Goal: Task Accomplishment & Management: Manage account settings

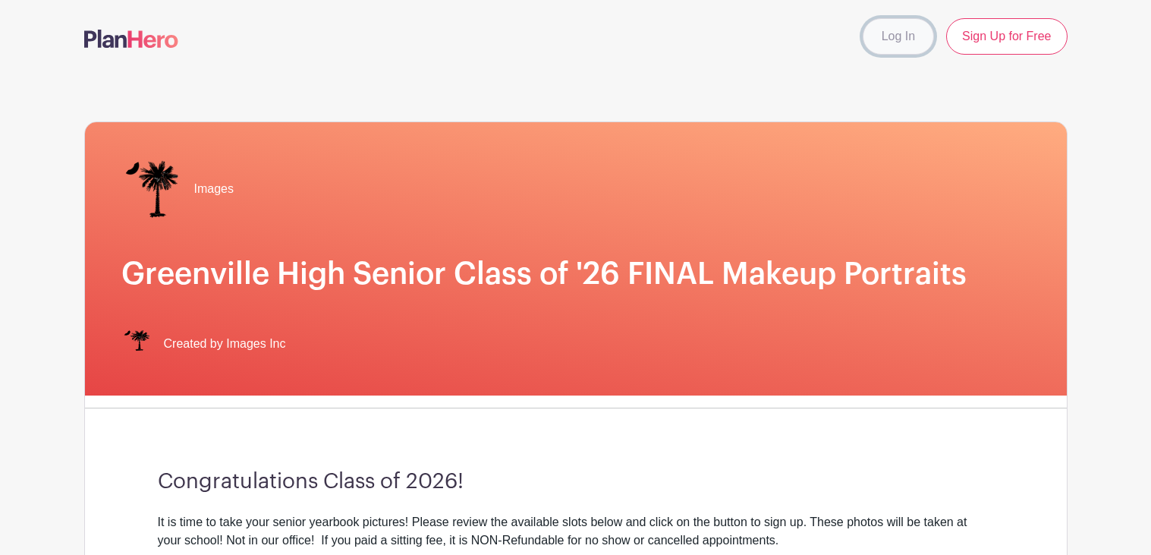
click at [911, 36] on link "Log In" at bounding box center [898, 36] width 71 height 36
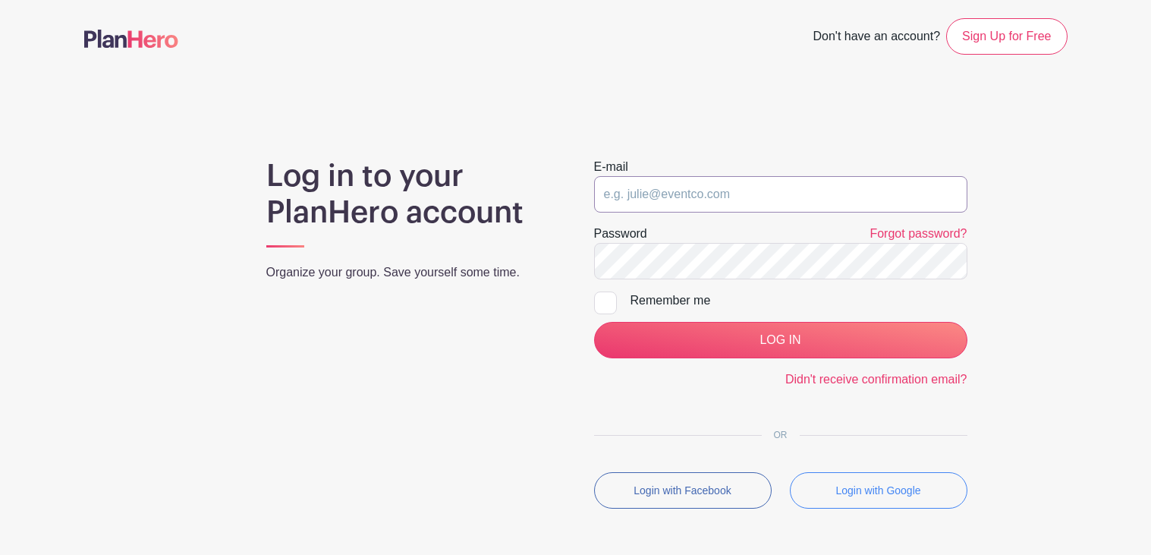
click at [742, 188] on input "email" at bounding box center [780, 194] width 373 height 36
type input "Tpavon4107@greenvilleschools.us"
click at [669, 307] on div "Remember me" at bounding box center [799, 300] width 337 height 18
click at [604, 301] on input "Remember me" at bounding box center [599, 296] width 10 height 10
checkbox input "true"
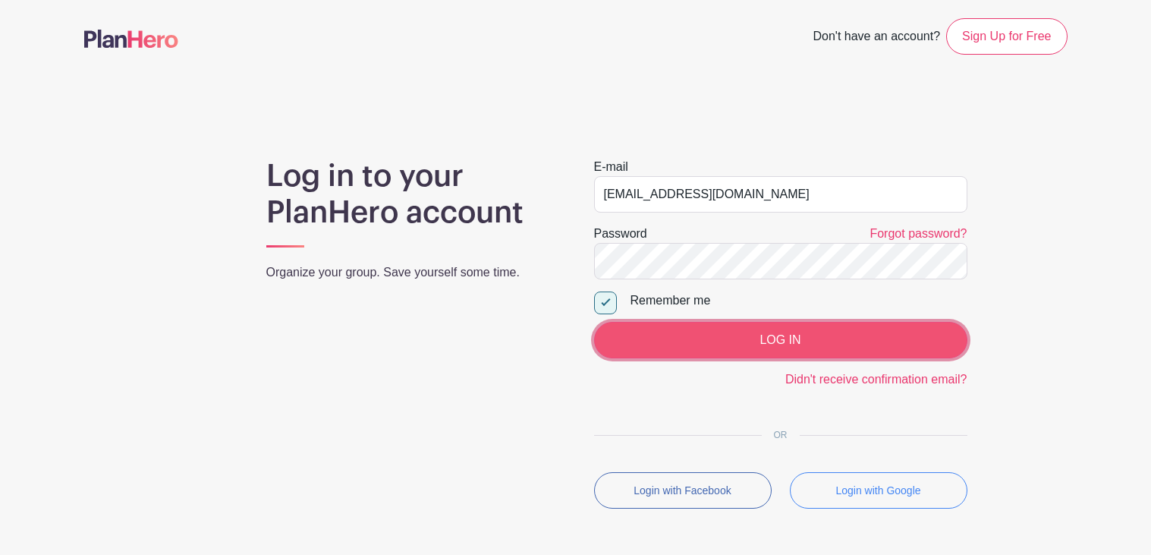
click at [689, 338] on input "LOG IN" at bounding box center [780, 340] width 373 height 36
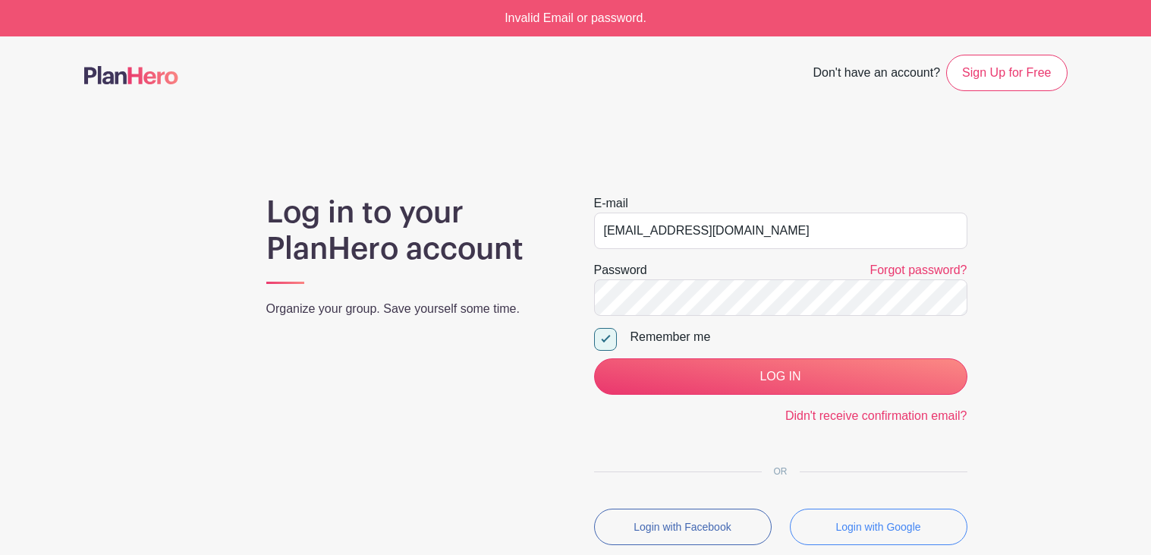
click at [883, 259] on form "E-mail Tpavon4107@greenvilleschools.us Password Forgot password? Remember me LO…" at bounding box center [780, 309] width 373 height 231
click at [883, 262] on div "Forgot password?" at bounding box center [918, 270] width 97 height 18
click at [883, 263] on link "Forgot password?" at bounding box center [918, 269] width 97 height 13
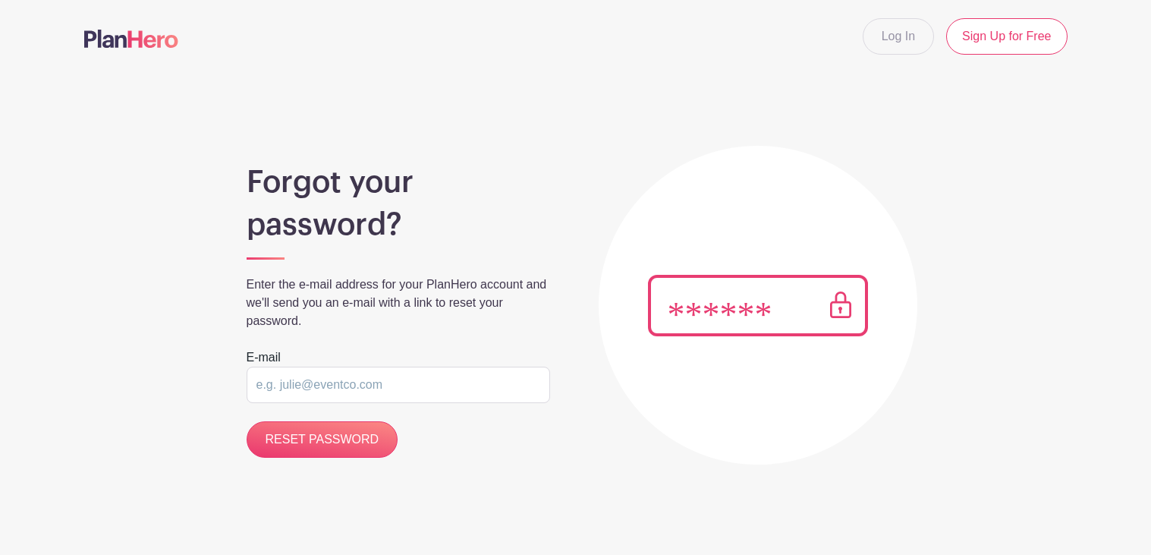
click at [845, 304] on img at bounding box center [758, 305] width 220 height 61
click at [339, 435] on input "RESET PASSWORD" at bounding box center [323, 439] width 152 height 36
click at [282, 369] on input "email" at bounding box center [399, 385] width 304 height 36
type input "[EMAIL_ADDRESS][DOMAIN_NAME]"
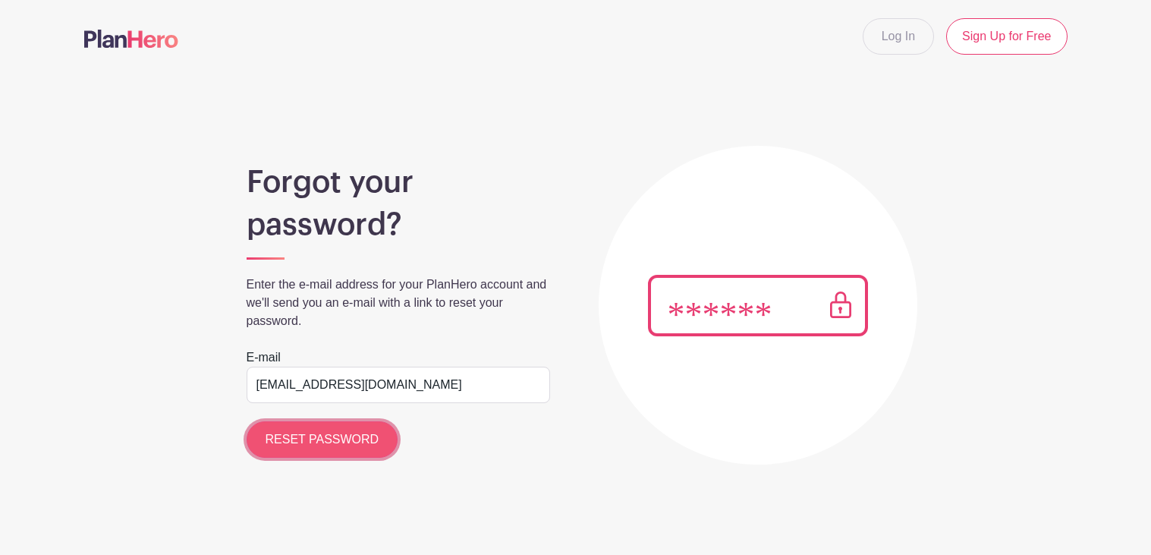
click at [367, 442] on input "RESET PASSWORD" at bounding box center [323, 439] width 152 height 36
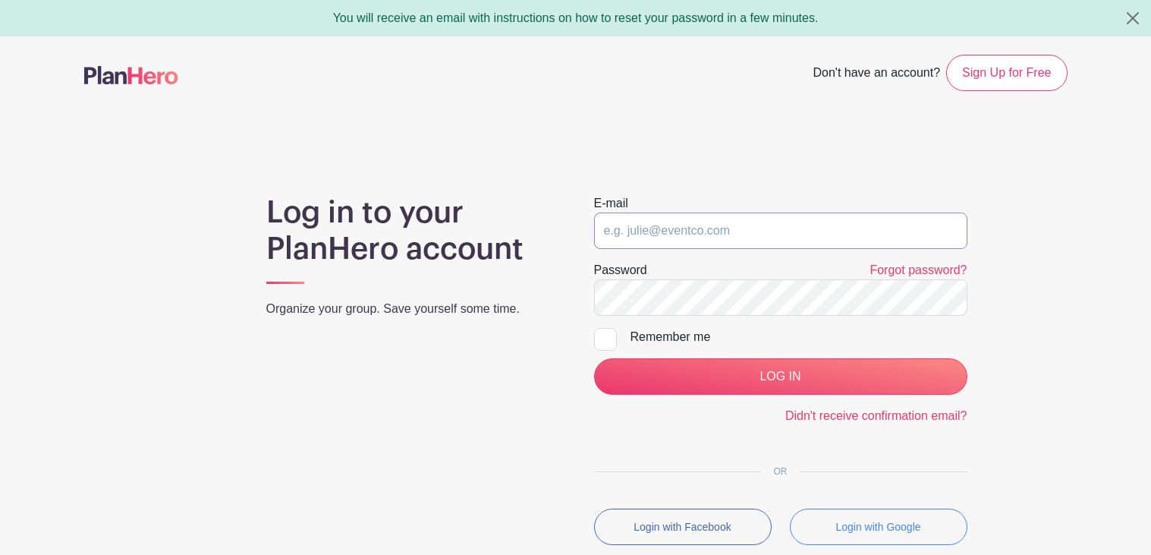
click at [754, 244] on input "email" at bounding box center [780, 230] width 373 height 36
click at [873, 467] on div "OR" at bounding box center [780, 466] width 373 height 11
click at [834, 230] on input "email" at bounding box center [780, 230] width 373 height 36
click at [912, 275] on link "Forgot password?" at bounding box center [918, 269] width 97 height 13
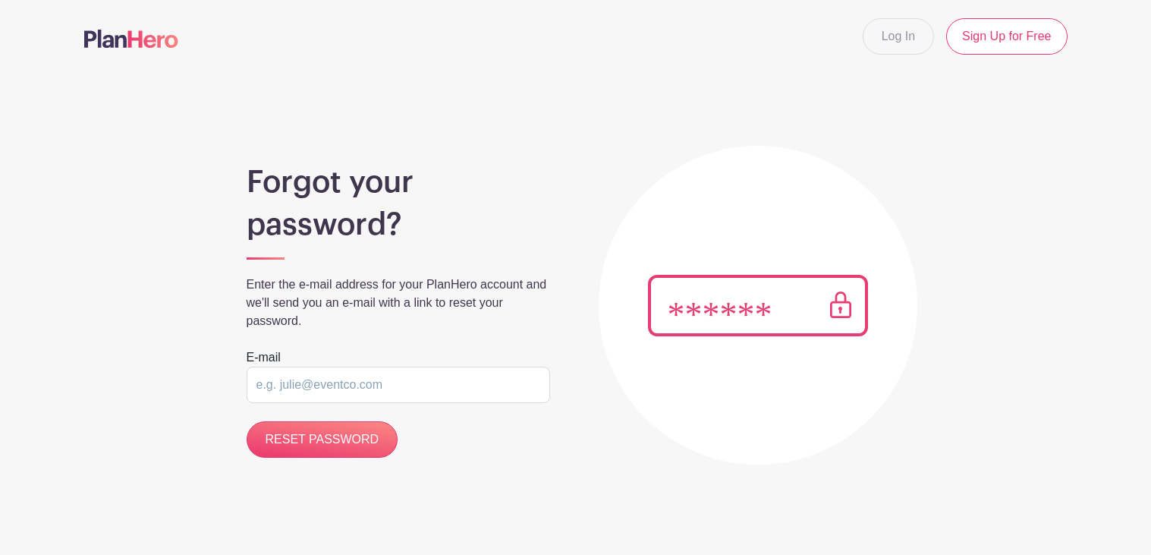
click at [445, 393] on input "email" at bounding box center [399, 385] width 304 height 36
click at [420, 376] on input "email" at bounding box center [399, 385] width 304 height 36
click at [414, 389] on input "email" at bounding box center [399, 385] width 304 height 36
click at [601, 328] on div at bounding box center [758, 305] width 319 height 319
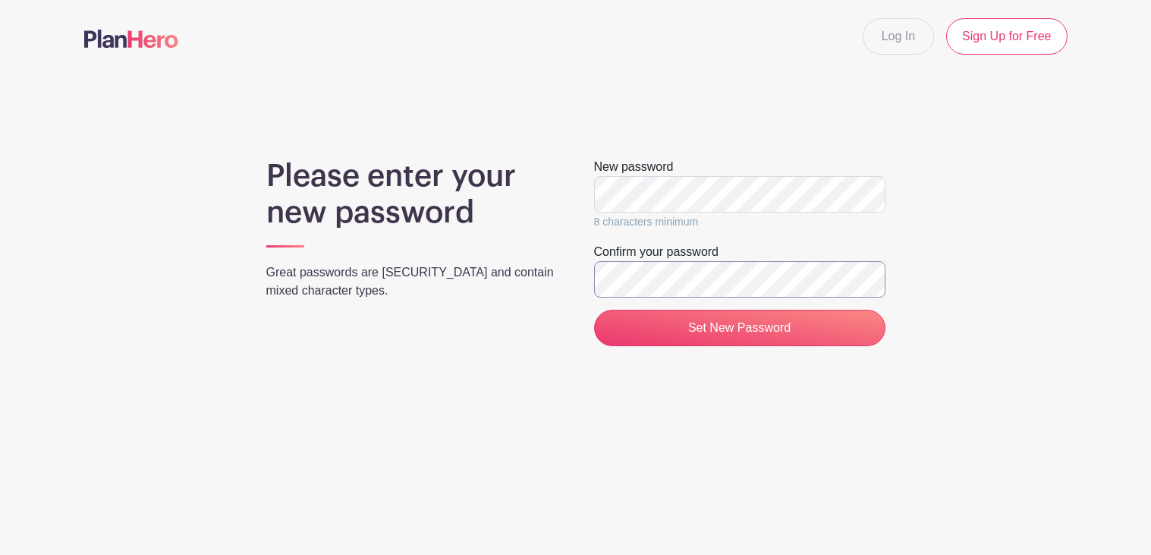
click at [594, 310] on input "Set New Password" at bounding box center [739, 328] width 291 height 36
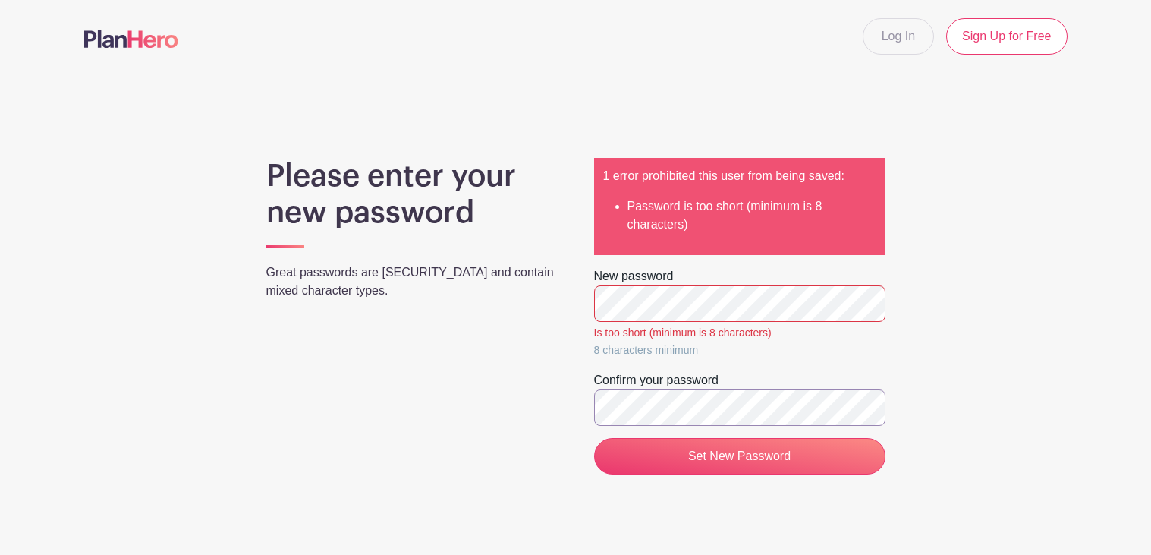
click at [594, 438] on input "Set New Password" at bounding box center [739, 456] width 291 height 36
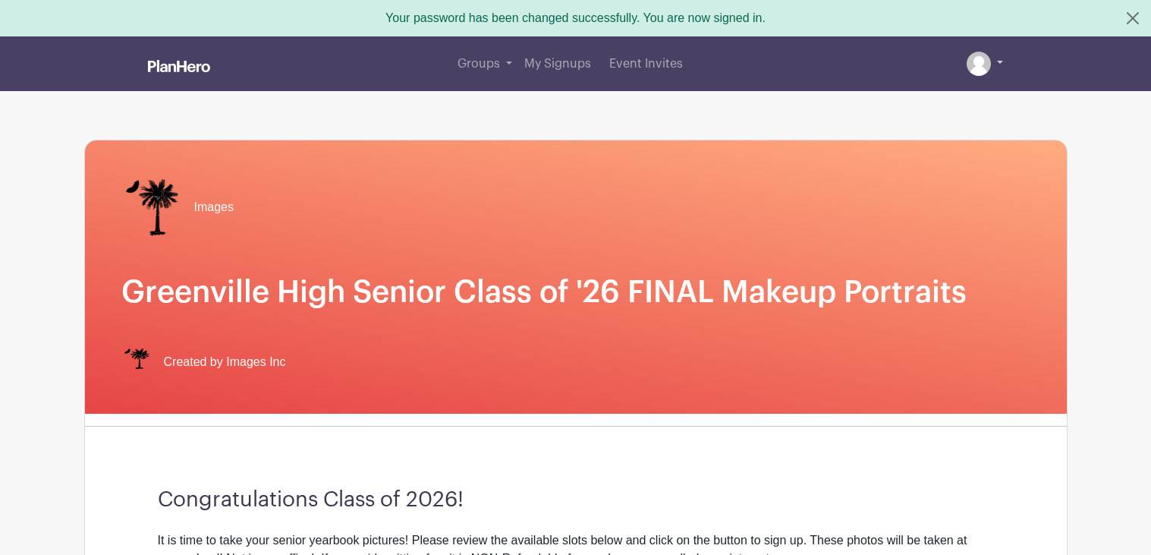
click at [977, 66] on img at bounding box center [979, 64] width 24 height 24
drag, startPoint x: 1139, startPoint y: 43, endPoint x: 1144, endPoint y: 69, distance: 26.3
click at [555, 65] on span "My Signups" at bounding box center [557, 64] width 67 height 12
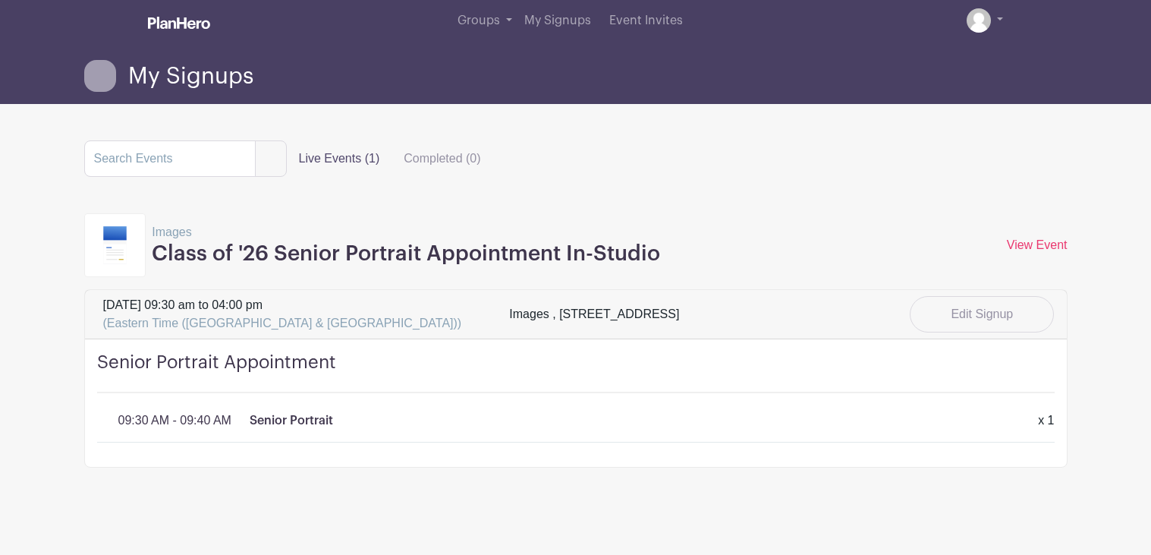
scroll to position [14, 0]
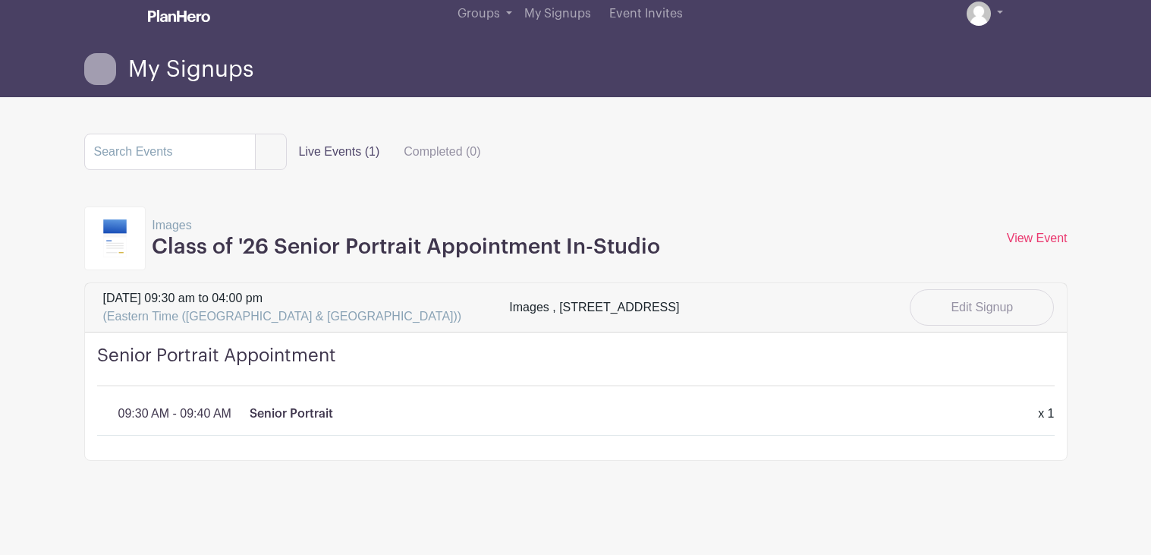
click at [306, 295] on span "Tuesday, July 29, 2025 at 09:30 am to 04:00 pm (Eastern Time (US & Canada))" at bounding box center [282, 307] width 359 height 36
click at [354, 304] on span "Tuesday, July 29, 2025 at 09:30 am to 04:00 pm (Eastern Time (US & Canada))" at bounding box center [282, 307] width 359 height 36
click at [354, 302] on span "Tuesday, July 29, 2025 at 09:30 am to 04:00 pm (Eastern Time (US & Canada))" at bounding box center [282, 307] width 359 height 36
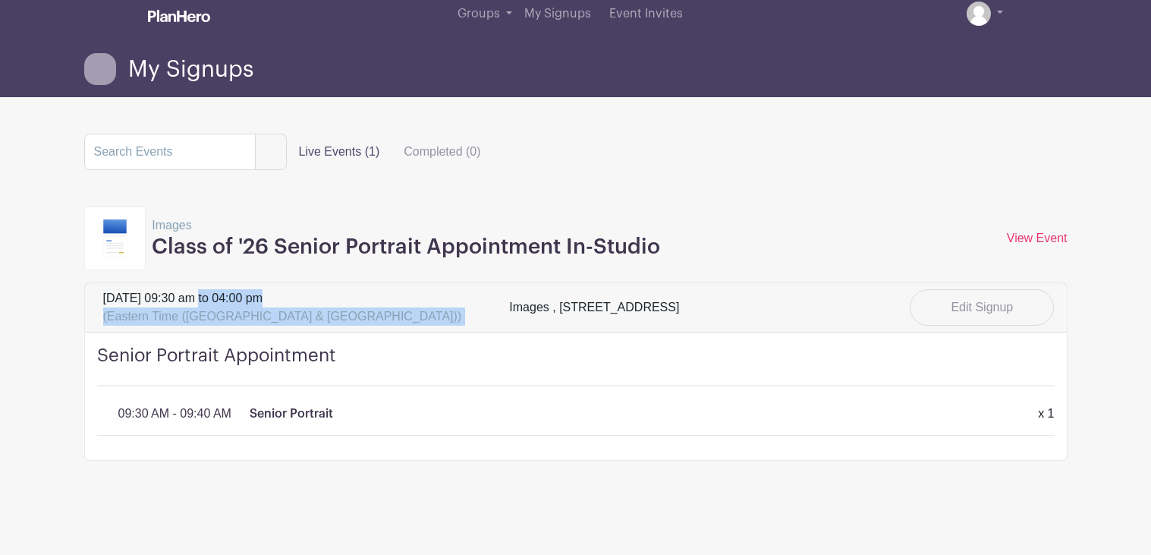
click at [355, 304] on span "Tuesday, July 29, 2025 at 09:30 am to 04:00 pm (Eastern Time (US & Canada))" at bounding box center [282, 307] width 359 height 36
click at [355, 303] on span "Tuesday, July 29, 2025 at 09:30 am to 04:00 pm (Eastern Time (US & Canada))" at bounding box center [282, 307] width 359 height 36
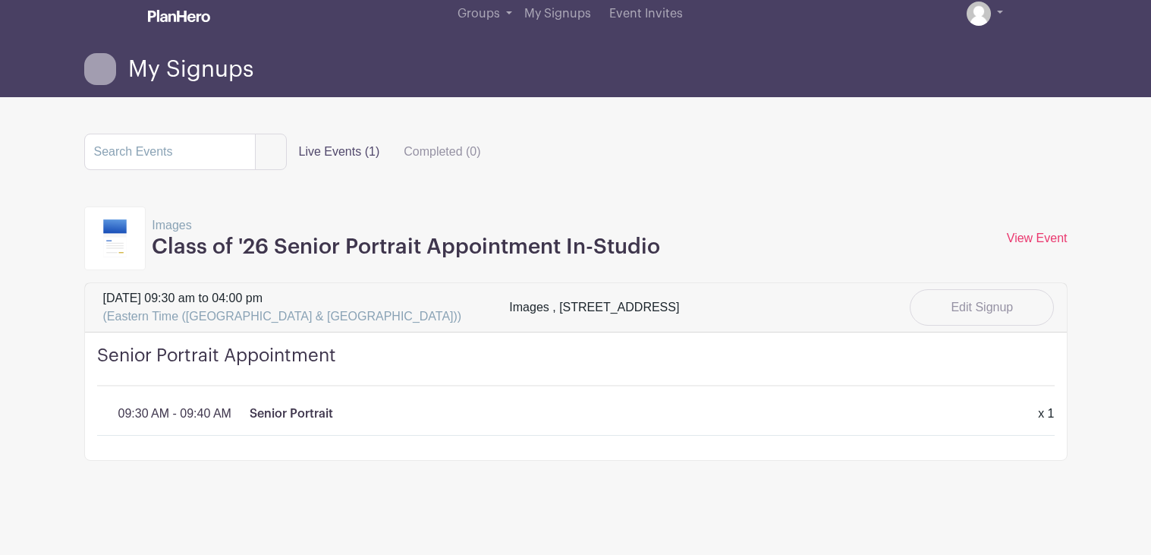
click at [378, 422] on div "Senior Portrait x 1" at bounding box center [635, 413] width 770 height 18
click at [574, 407] on div "Senior Portrait x 1" at bounding box center [635, 413] width 770 height 18
click at [190, 420] on p "09:30 AM - 09:40 AM" at bounding box center [174, 413] width 113 height 18
click at [465, 398] on div "09:30 AM - 09:40 AM Senior Portrait x 1 x 1" at bounding box center [586, 410] width 955 height 24
click at [1059, 229] on div "View Event" at bounding box center [1037, 238] width 61 height 18
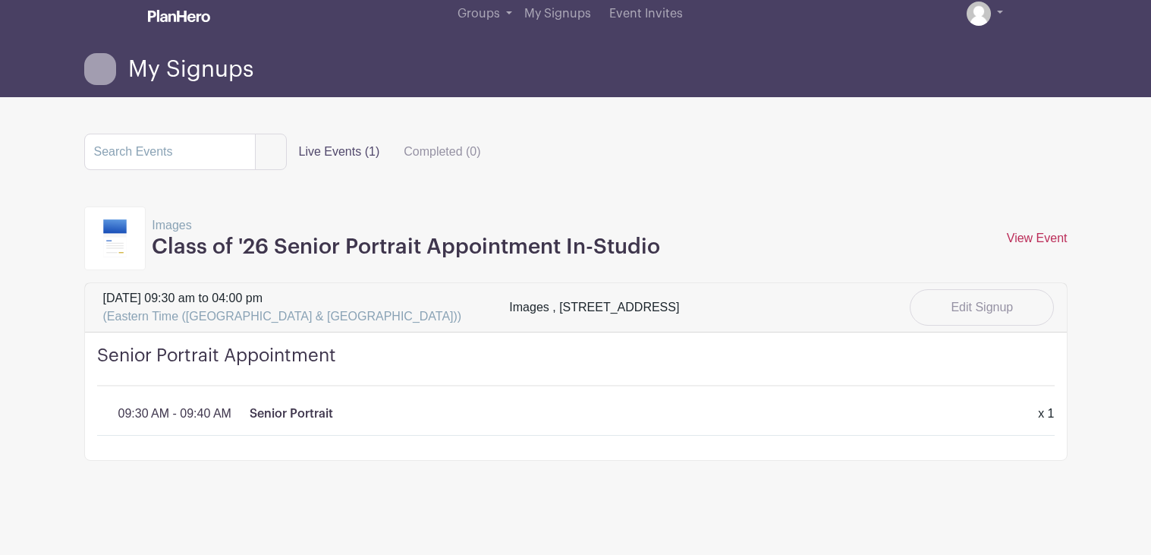
click at [1050, 238] on link "View Event" at bounding box center [1037, 237] width 61 height 13
click at [1039, 236] on link "View Event" at bounding box center [1037, 237] width 61 height 13
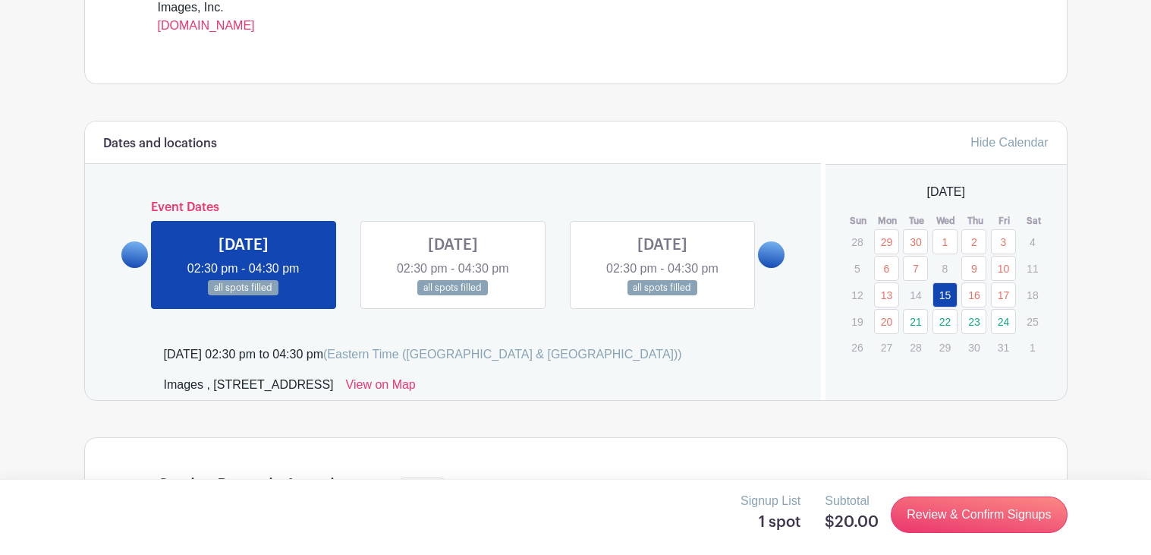
scroll to position [665, 0]
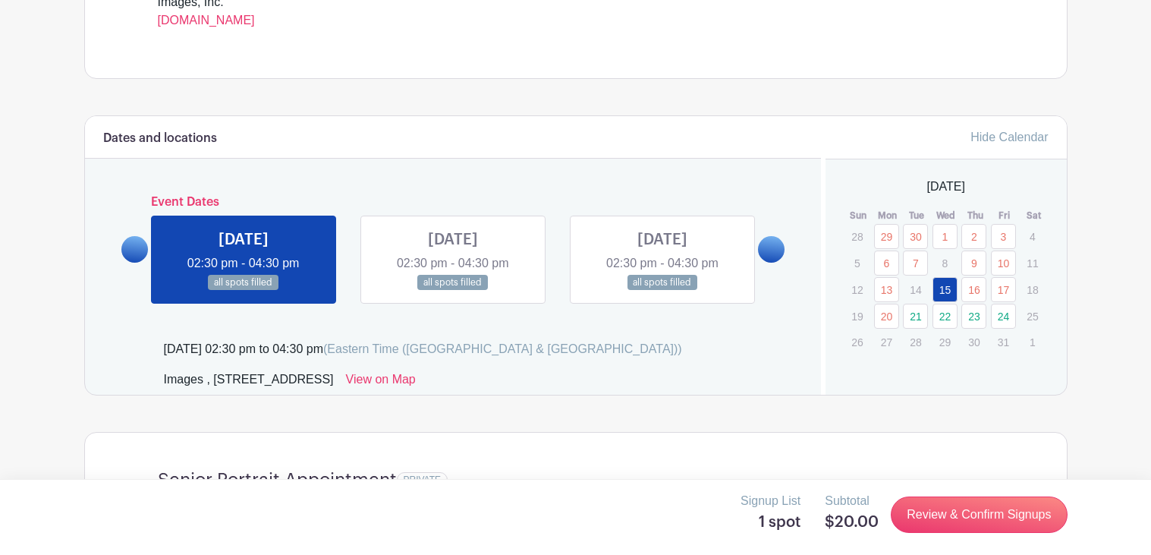
drag, startPoint x: 0, startPoint y: 0, endPoint x: 1150, endPoint y: 206, distance: 1167.9
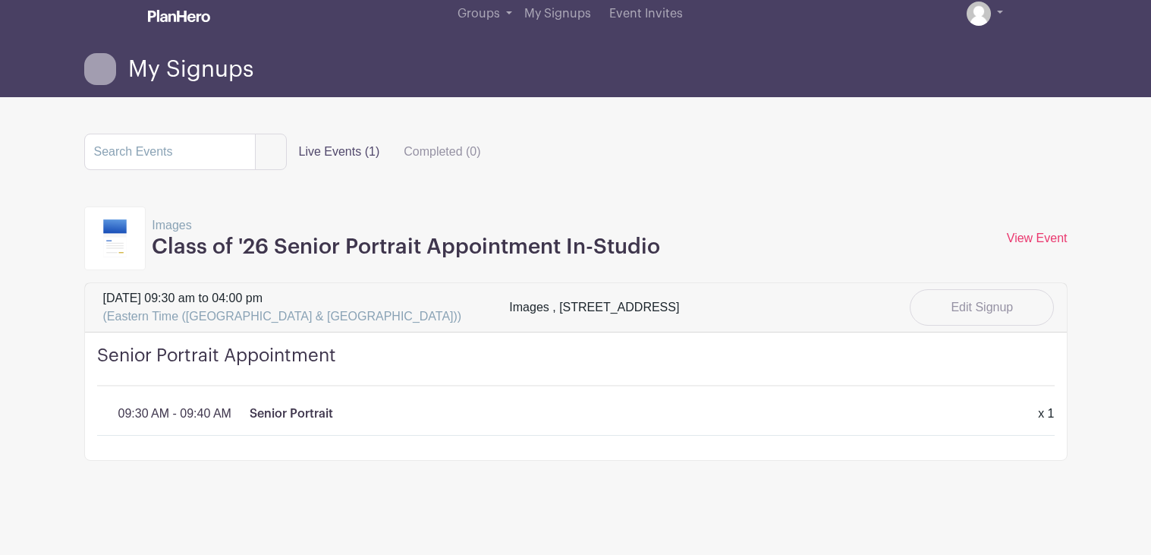
click at [379, 357] on h4 "Senior Portrait Appointment" at bounding box center [576, 366] width 958 height 42
click at [1053, 234] on link "View Event" at bounding box center [1037, 237] width 61 height 13
click at [466, 153] on label "Completed (0)" at bounding box center [442, 152] width 101 height 30
click at [0, 0] on input "Completed (0)" at bounding box center [0, 0] width 0 height 0
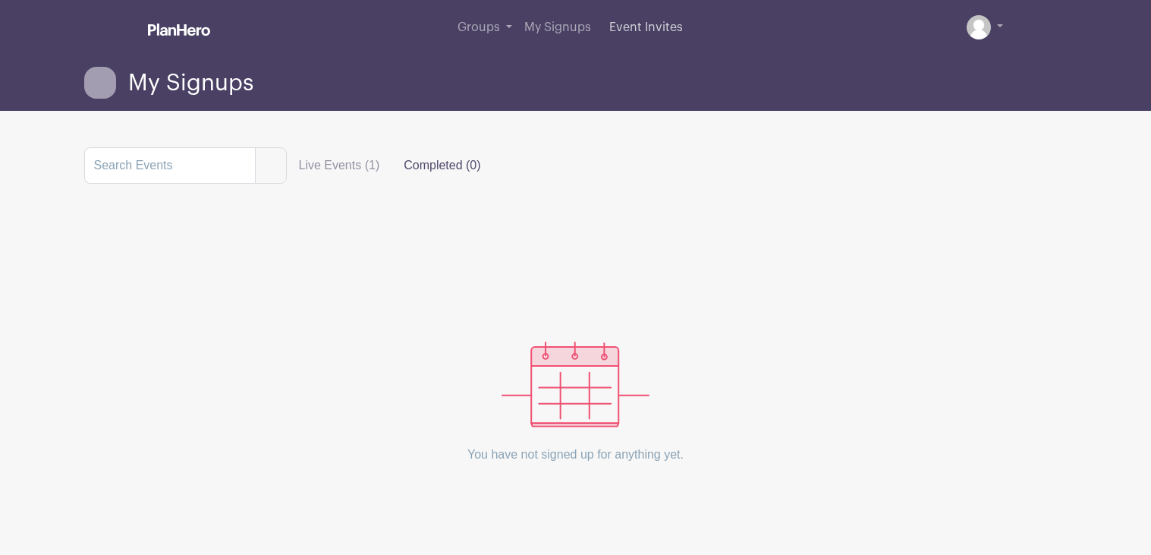
click at [635, 30] on span "Event Invites" at bounding box center [646, 27] width 74 height 12
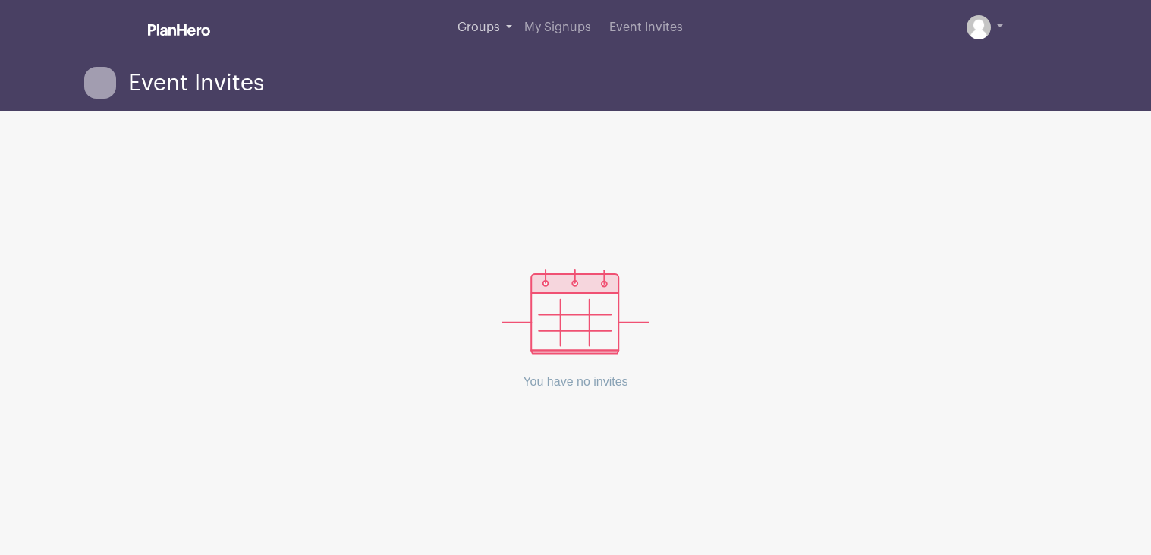
click at [474, 30] on span "Groups" at bounding box center [479, 27] width 42 height 12
click at [473, 24] on span "Groups" at bounding box center [479, 27] width 42 height 12
click at [993, 25] on link at bounding box center [985, 27] width 37 height 24
click at [983, 22] on img at bounding box center [979, 27] width 24 height 24
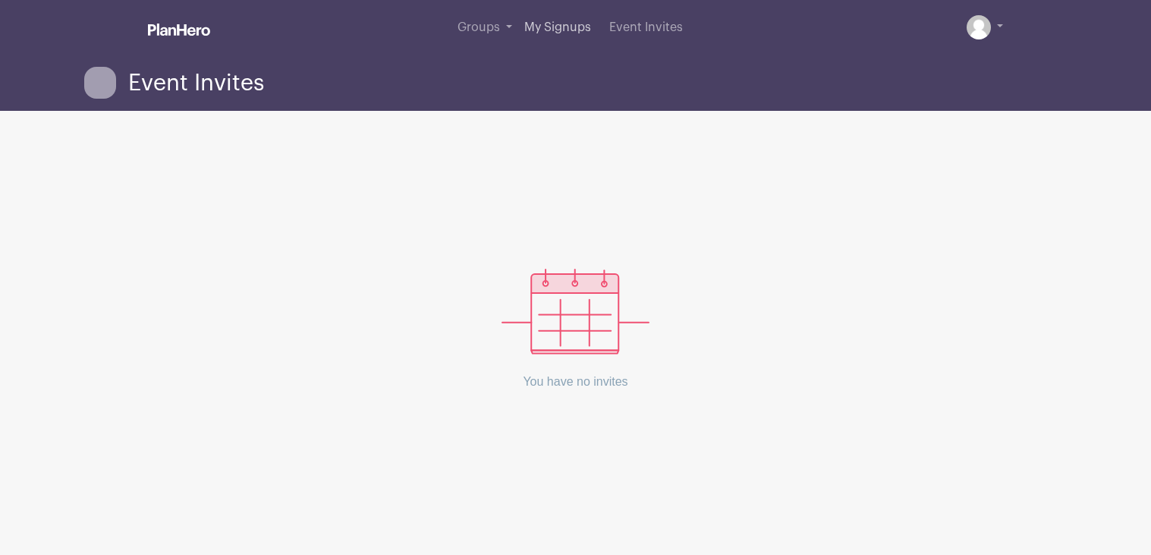
click at [543, 30] on span "My Signups" at bounding box center [557, 27] width 67 height 12
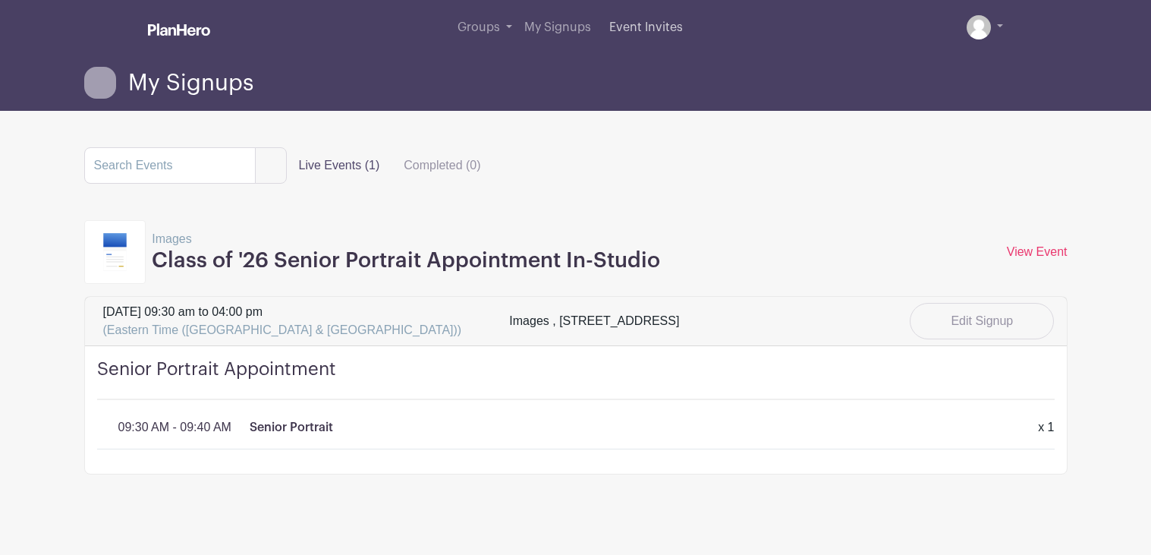
click at [617, 24] on span "Event Invites" at bounding box center [646, 27] width 74 height 12
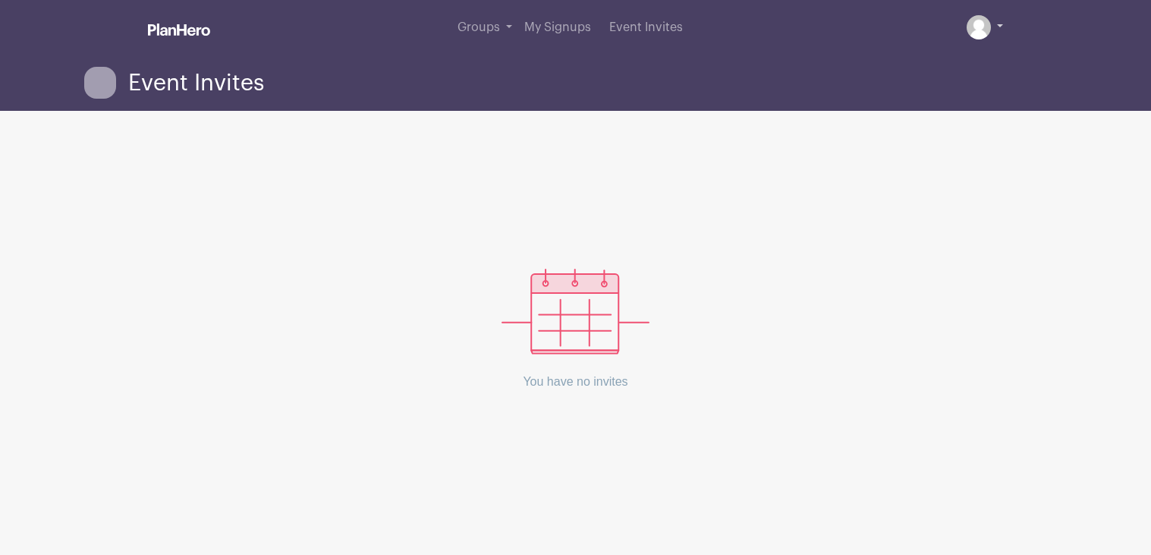
click at [981, 24] on img at bounding box center [979, 27] width 24 height 24
click at [989, 17] on link at bounding box center [985, 27] width 37 height 24
click at [996, 16] on link at bounding box center [985, 27] width 37 height 24
